Goal: Transaction & Acquisition: Purchase product/service

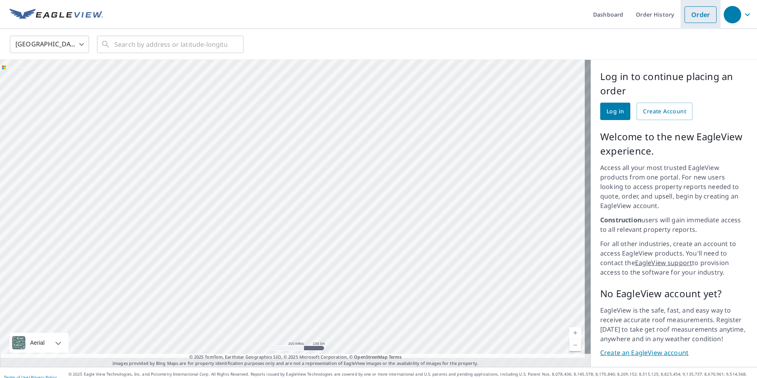
click at [698, 13] on link "Order" at bounding box center [701, 14] width 32 height 17
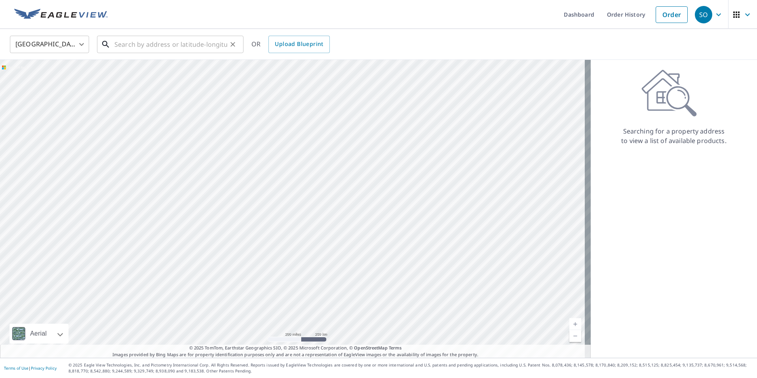
click at [178, 44] on input "text" at bounding box center [170, 44] width 113 height 22
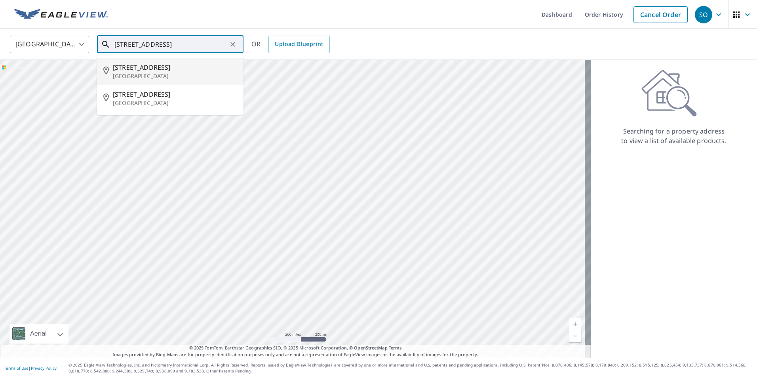
click at [148, 72] on p "[GEOGRAPHIC_DATA]" at bounding box center [175, 76] width 124 height 8
type input "[STREET_ADDRESS]"
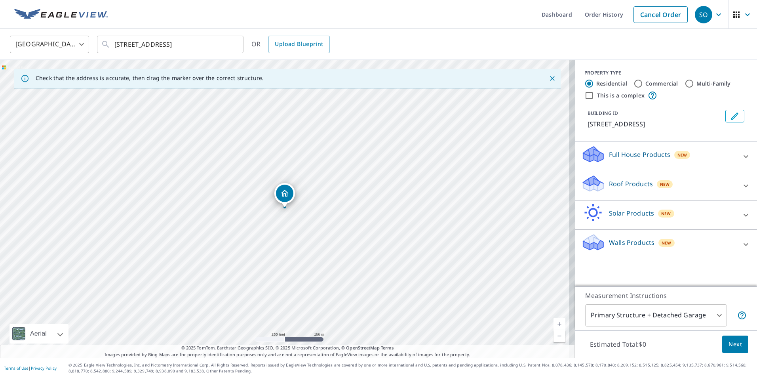
click at [742, 154] on icon at bounding box center [746, 157] width 10 height 10
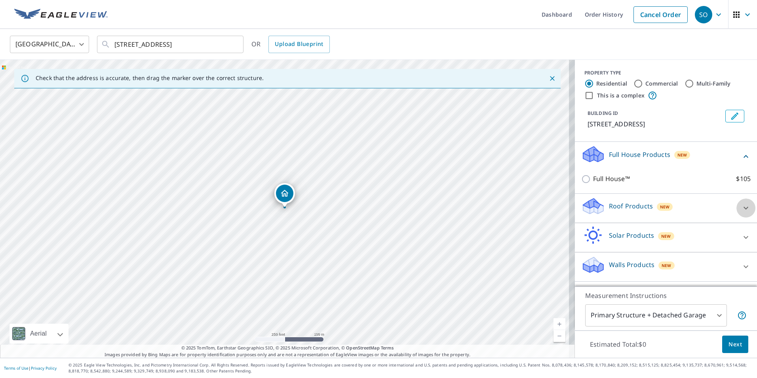
click at [741, 206] on icon at bounding box center [746, 208] width 10 height 10
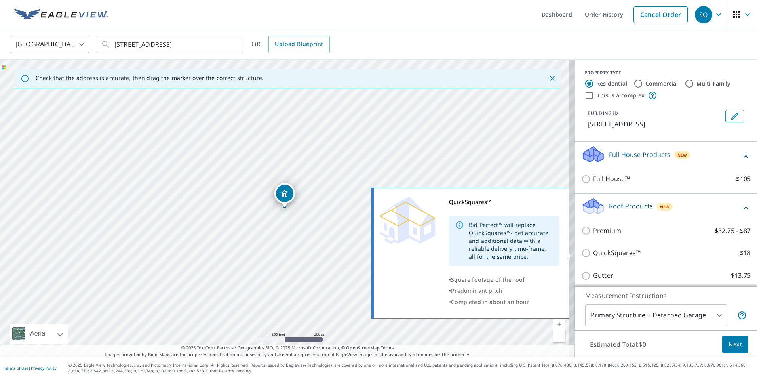
click at [625, 252] on p "QuickSquares™" at bounding box center [617, 253] width 48 height 10
click at [593, 252] on input "QuickSquares™ $18" at bounding box center [587, 253] width 12 height 10
checkbox input "true"
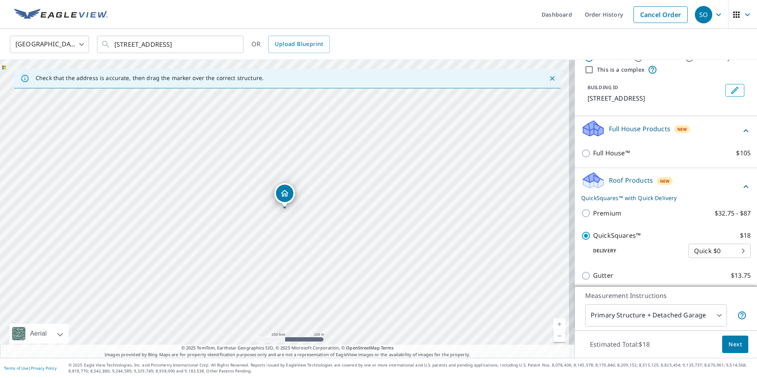
scroll to position [40, 0]
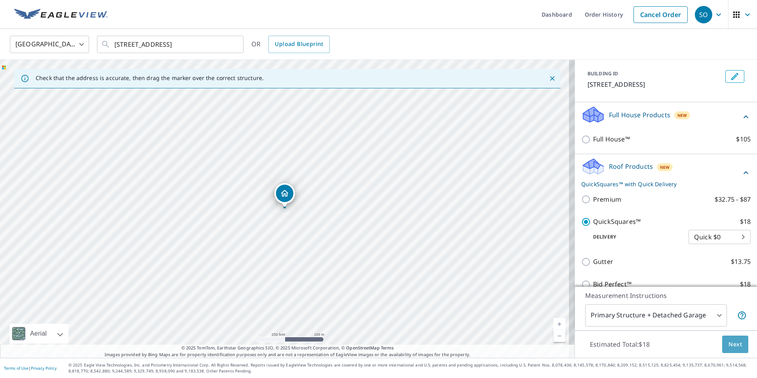
click at [729, 343] on span "Next" at bounding box center [735, 344] width 13 height 10
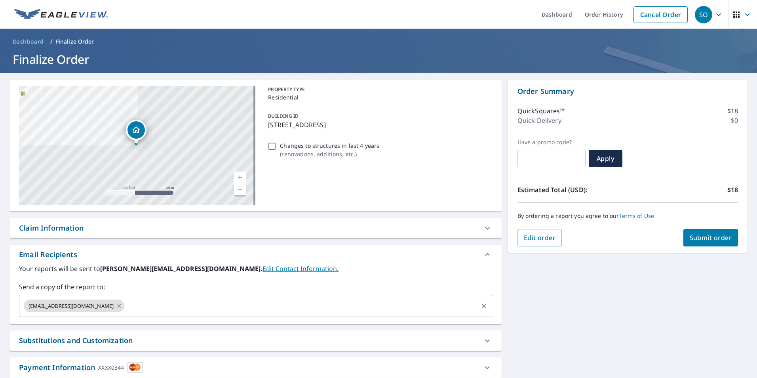
click at [116, 305] on icon at bounding box center [119, 305] width 6 height 9
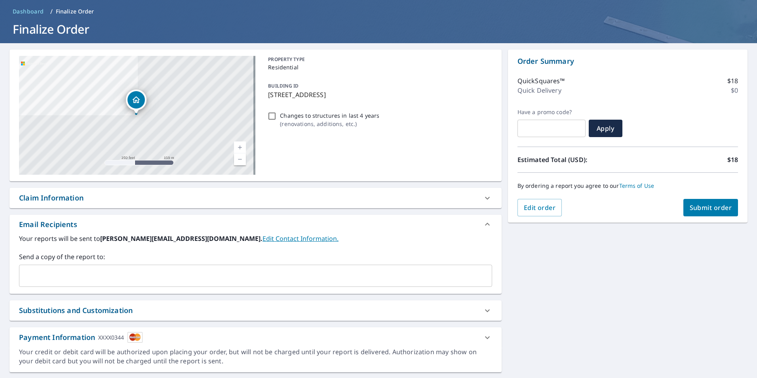
scroll to position [51, 0]
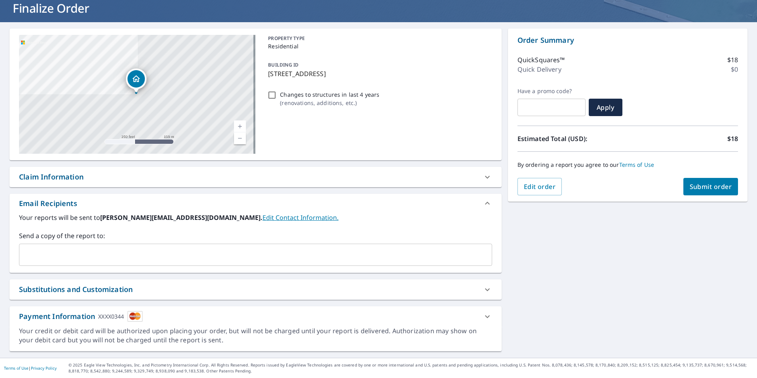
click at [130, 256] on input "text" at bounding box center [250, 254] width 454 height 15
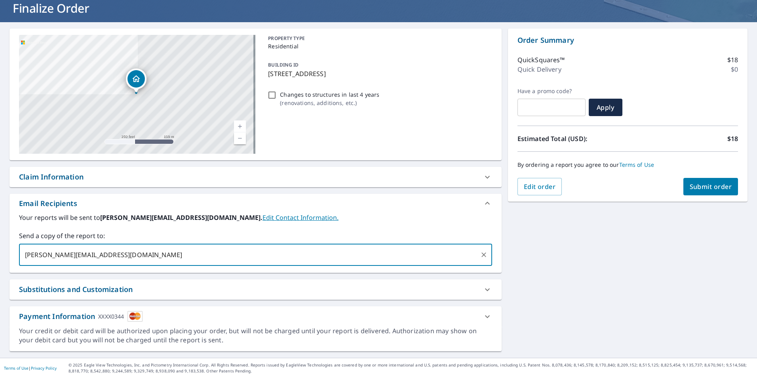
type input "[PERSON_NAME][EMAIL_ADDRESS][DOMAIN_NAME]"
click at [238, 124] on link "Current Level 17, Zoom In" at bounding box center [240, 126] width 12 height 12
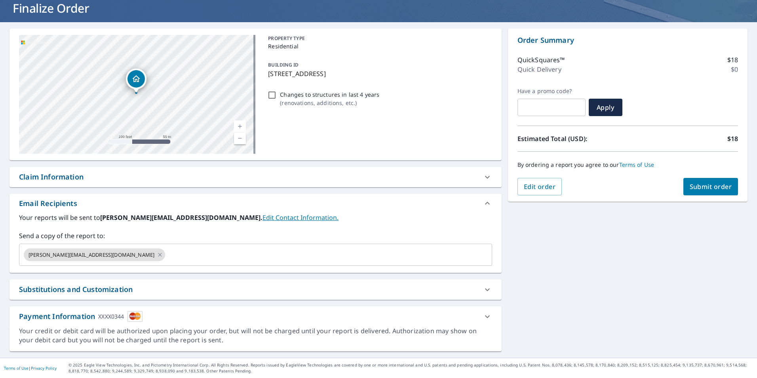
click at [238, 124] on link "Current Level 18, Zoom In" at bounding box center [240, 126] width 12 height 12
click at [238, 124] on link "Current Level 19, Zoom In" at bounding box center [240, 126] width 12 height 12
click at [241, 138] on link "Current Level 20, Zoom Out" at bounding box center [240, 138] width 12 height 12
click at [717, 185] on span "Submit order" at bounding box center [711, 186] width 42 height 9
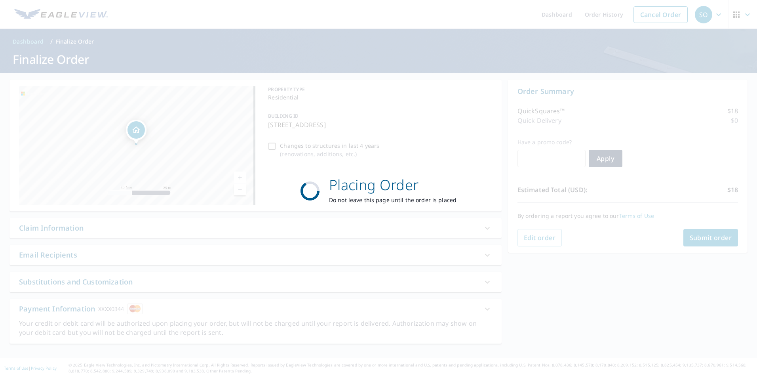
scroll to position [0, 0]
